Goal: Navigation & Orientation: Go to known website

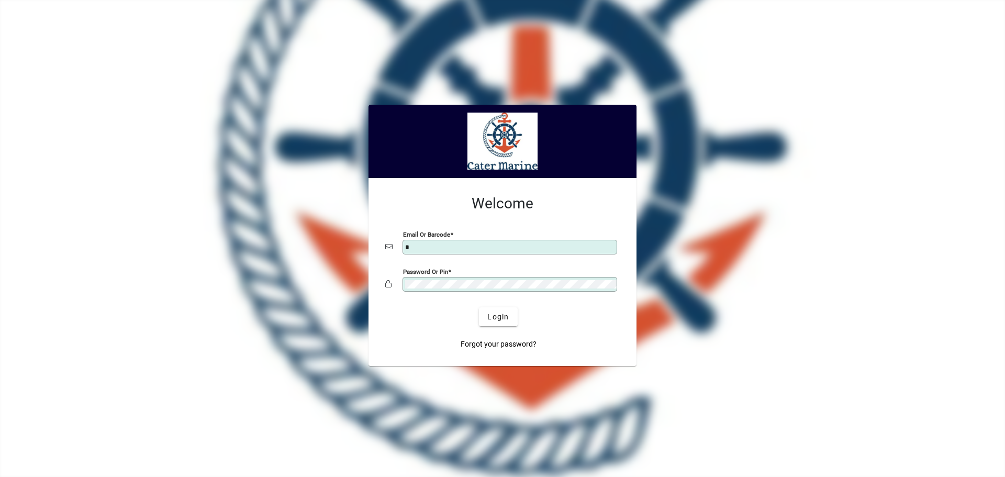
type input "**********"
click at [479, 307] on button "Login" at bounding box center [498, 316] width 38 height 19
